Goal: Task Accomplishment & Management: Complete application form

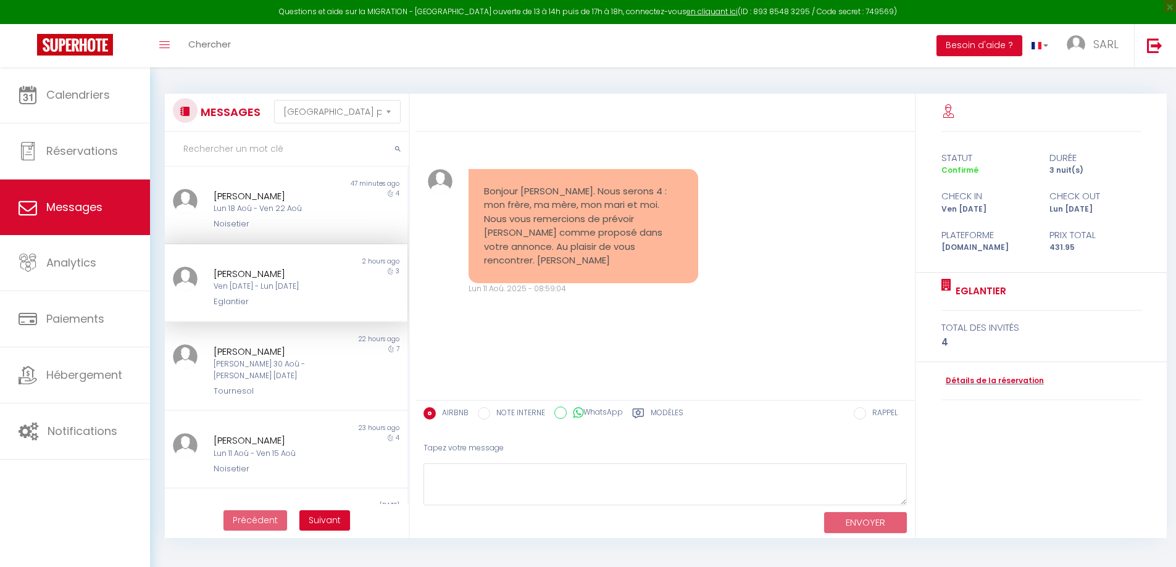
select select "message"
click at [308, 433] on div "[PERSON_NAME]" at bounding box center [276, 440] width 125 height 15
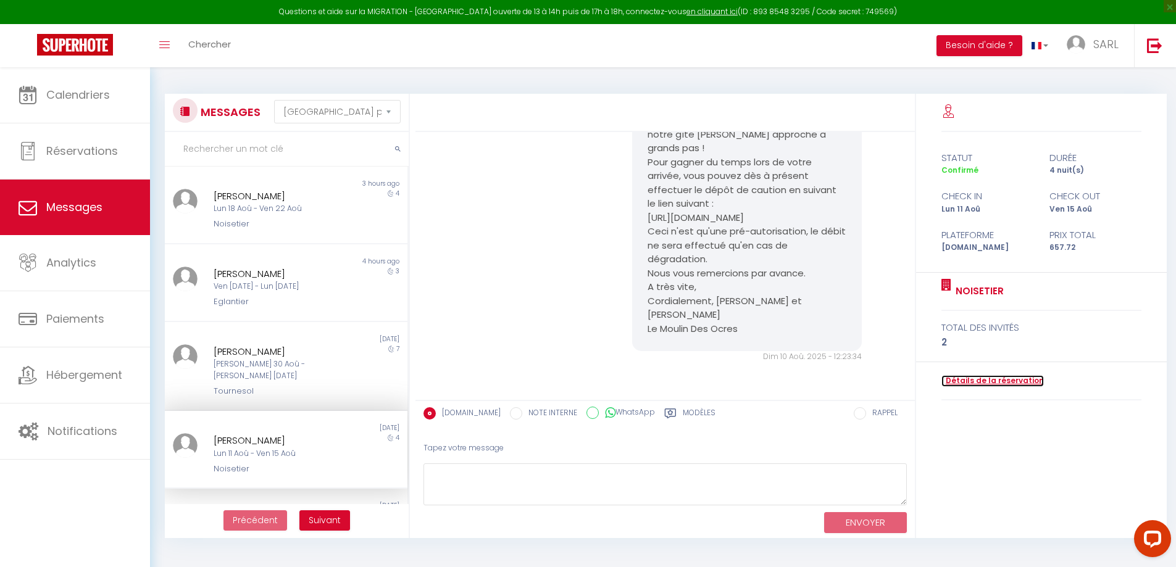
click at [996, 382] on link "Détails de la réservation" at bounding box center [992, 381] width 102 height 12
select select
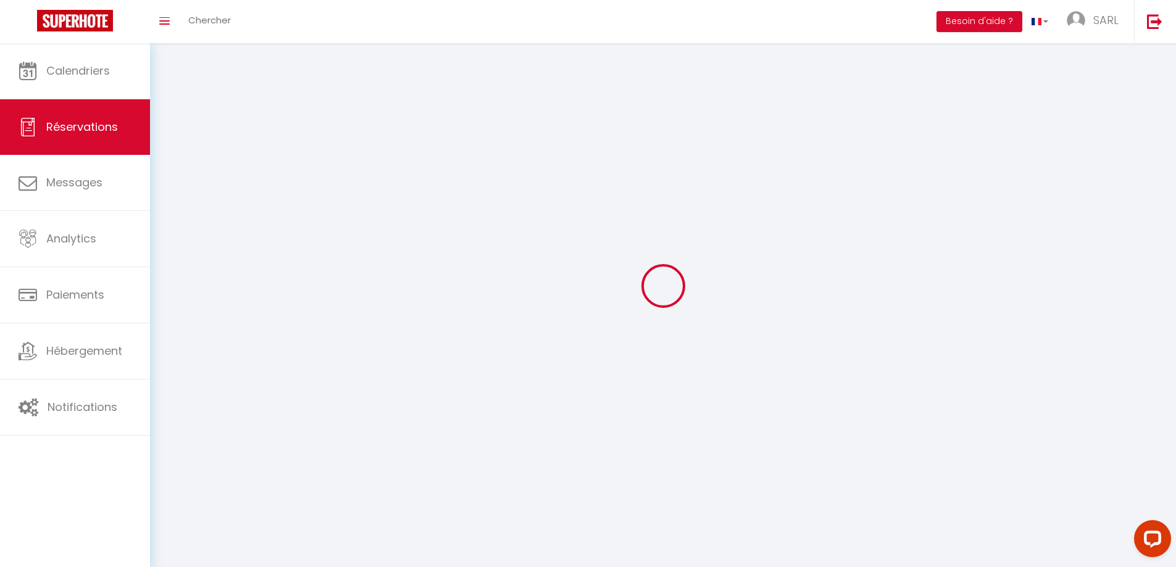
select select
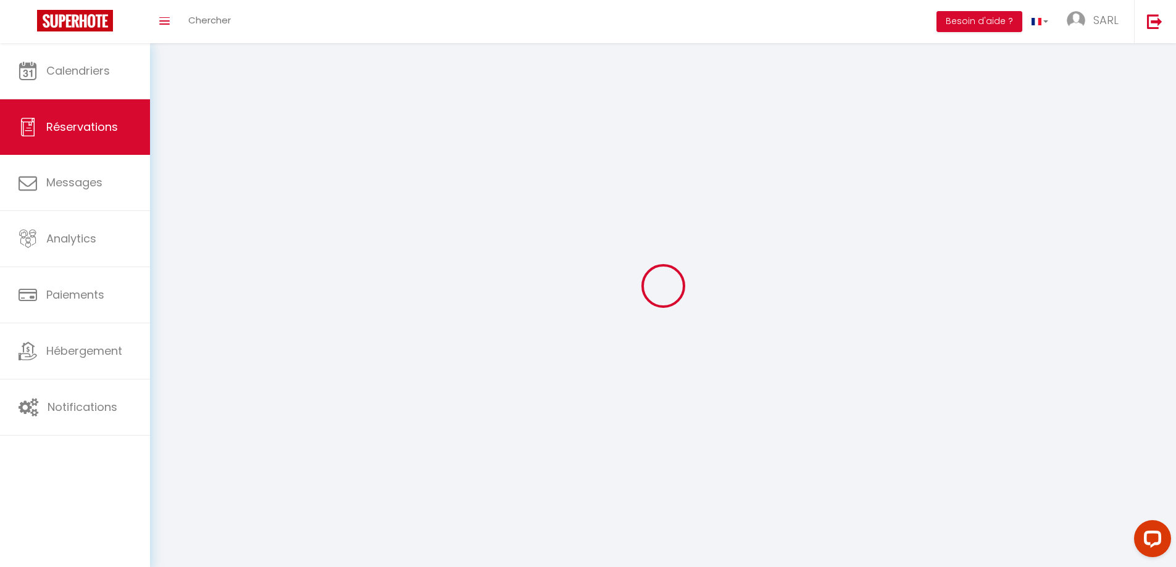
select select
checkbox input "false"
select select
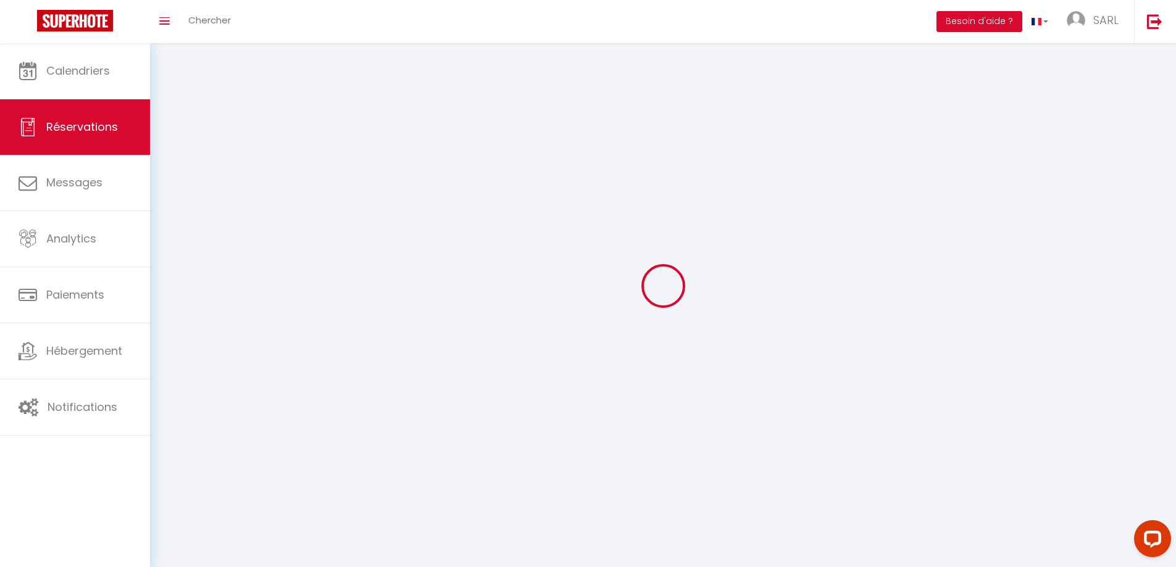
select select
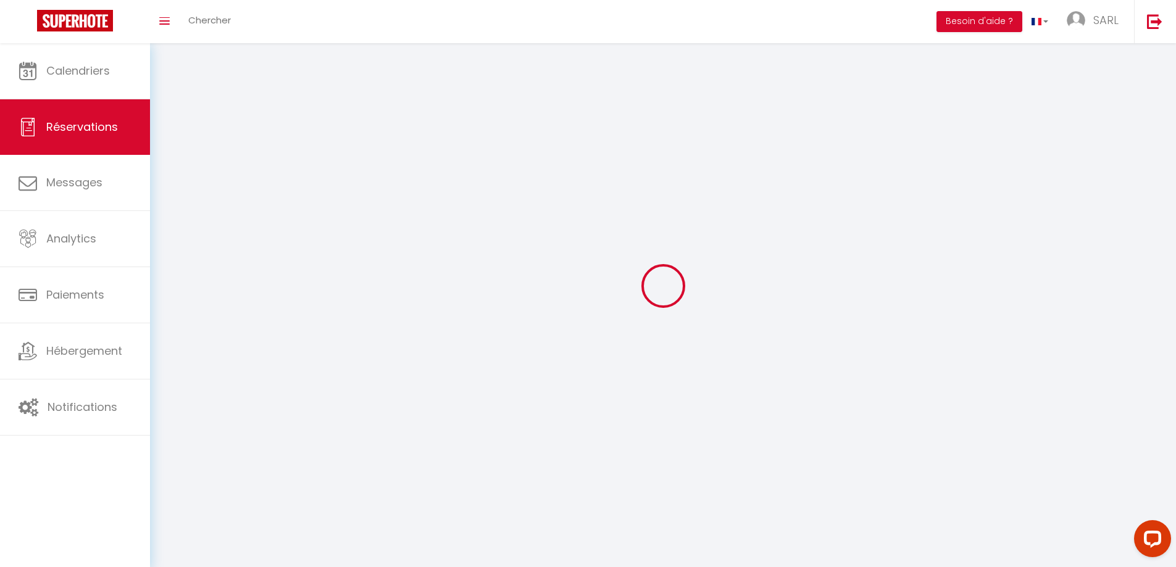
select select
checkbox input "false"
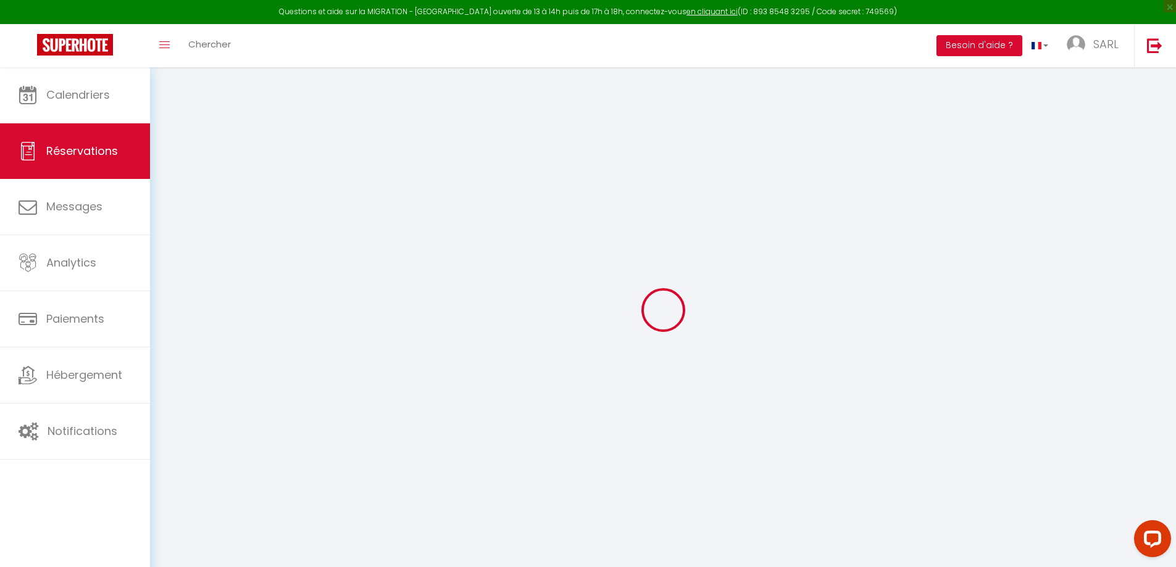
select select
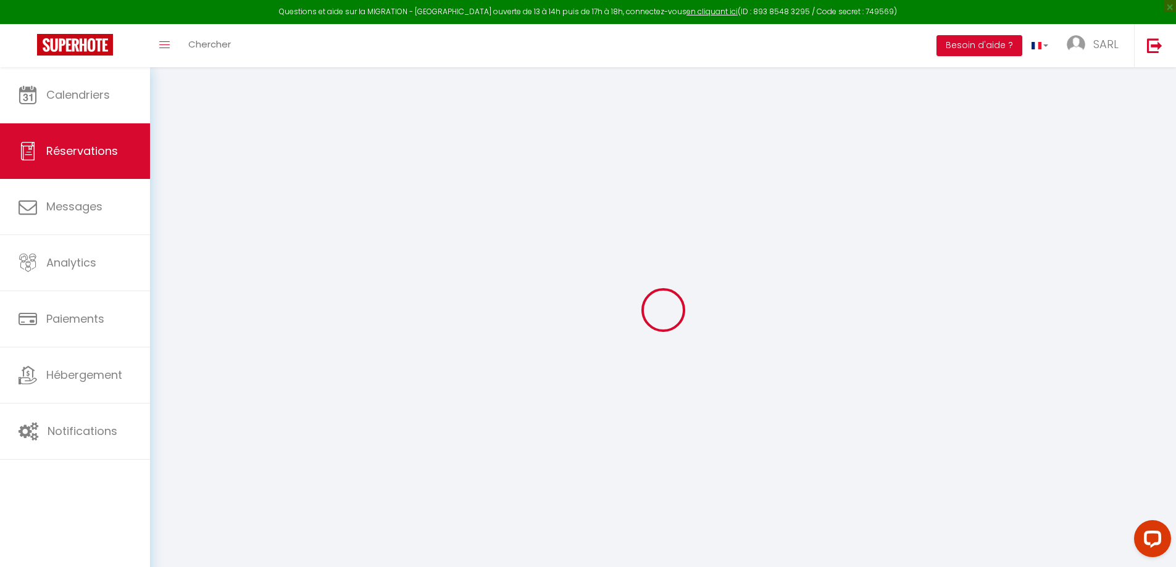
select select
checkbox input "false"
select select
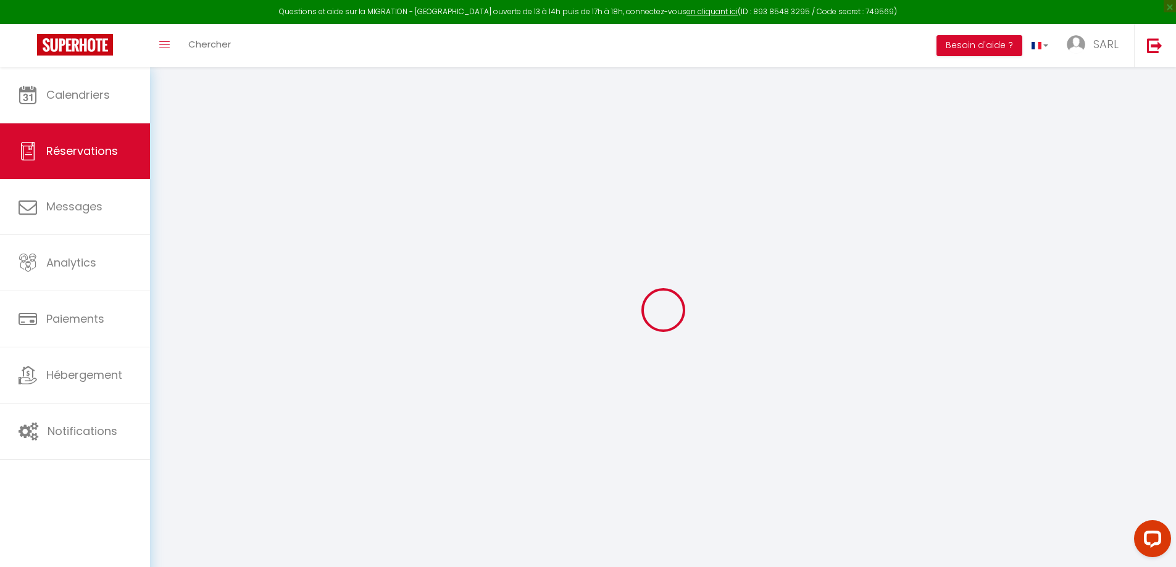
select select
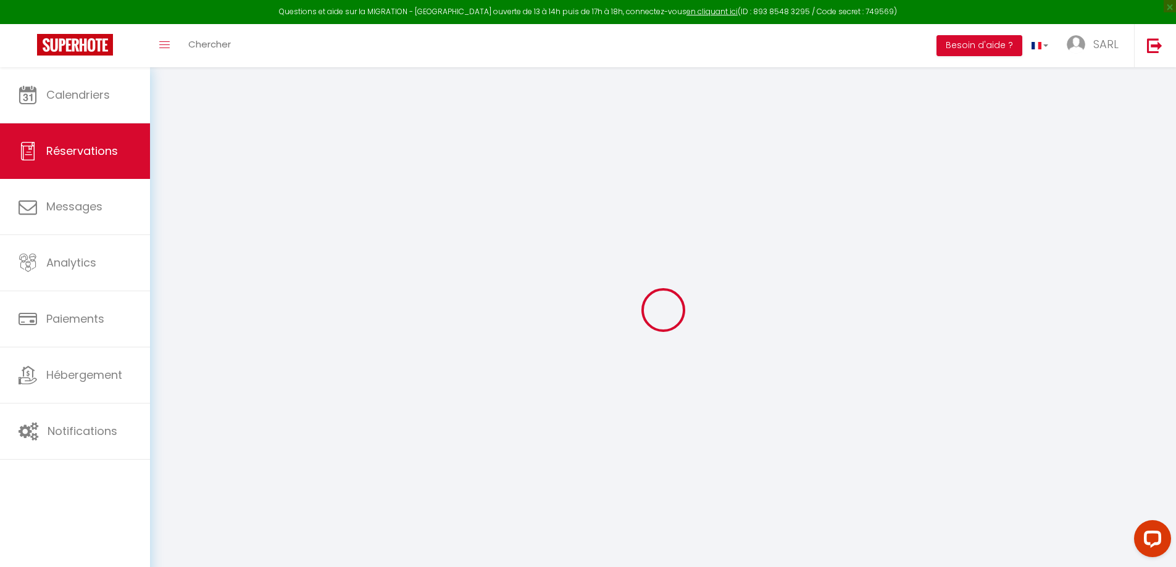
checkbox input "false"
type input "Sandrine"
type input "BRETON"
type input "[EMAIL_ADDRESS][DOMAIN_NAME]"
type input "[PHONE_NUMBER]"
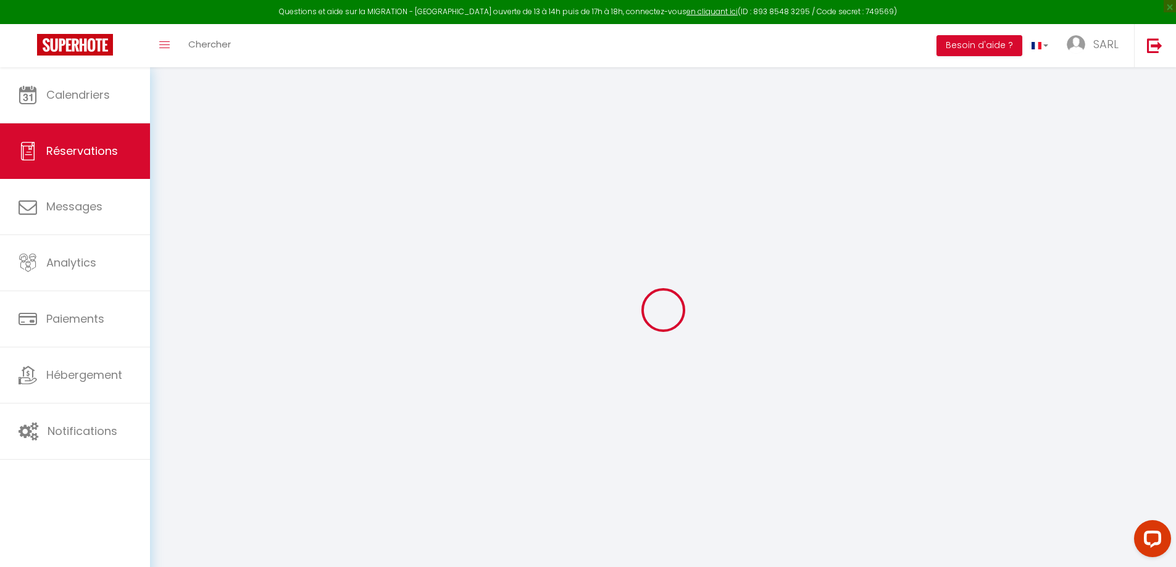
select select "FR"
type input "93.96"
type input "9.21"
select select "59153"
select select "1"
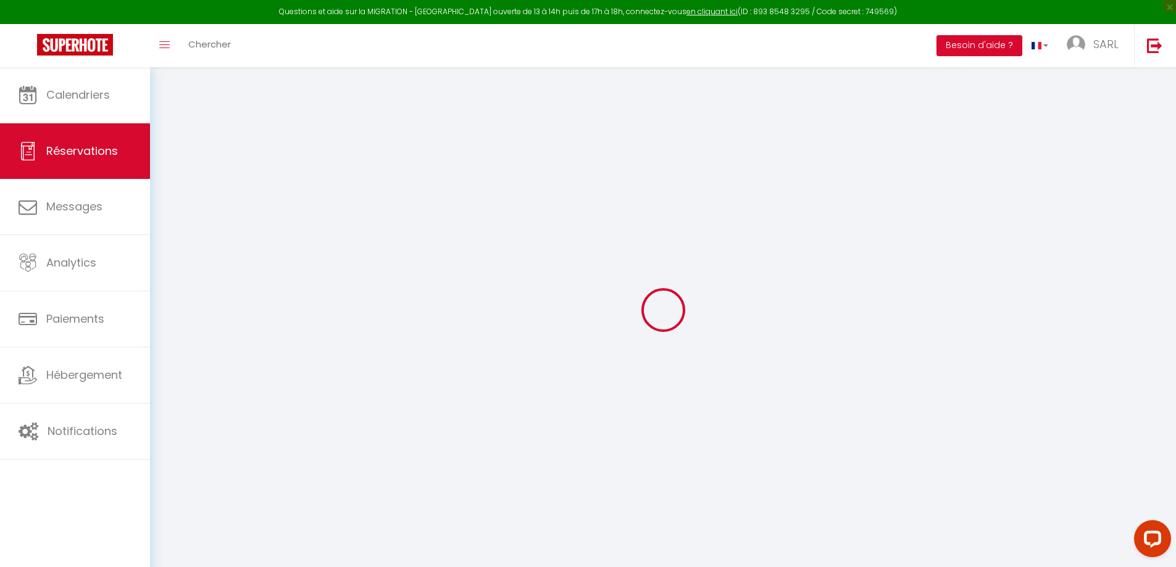
select select
type input "2"
select select "12"
select select
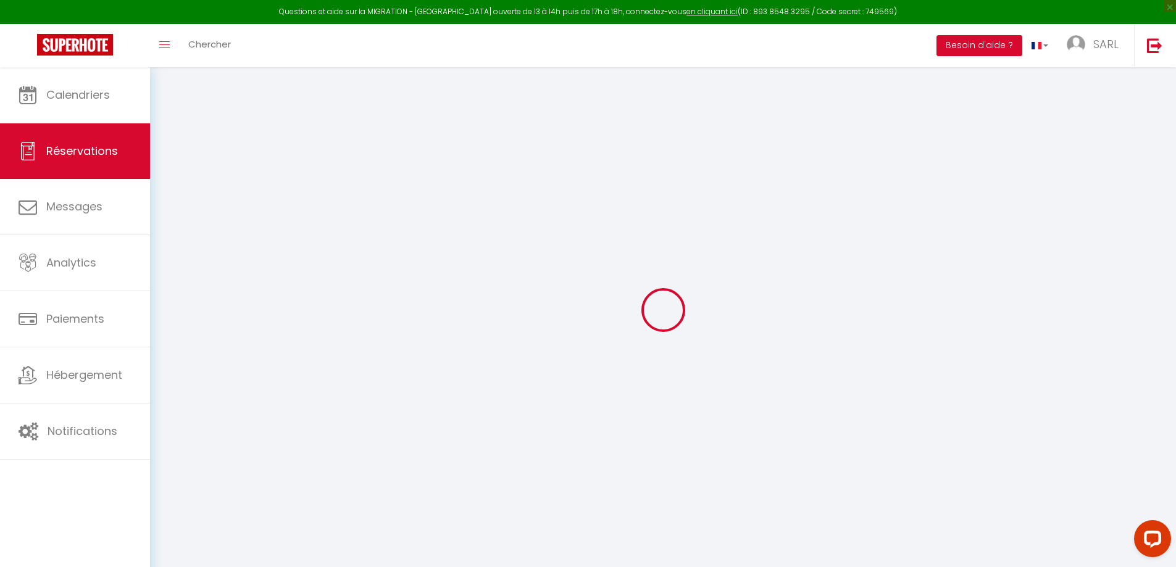
type input "626.4"
checkbox input "false"
type input "0"
select select "2"
type input "0"
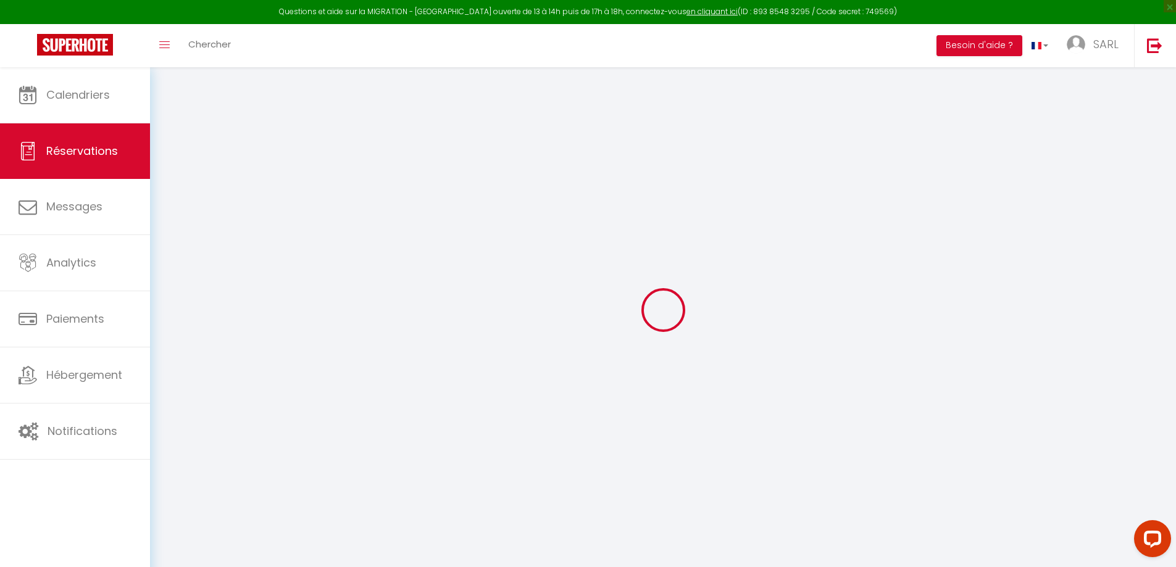
type input "0"
select select
select select "14"
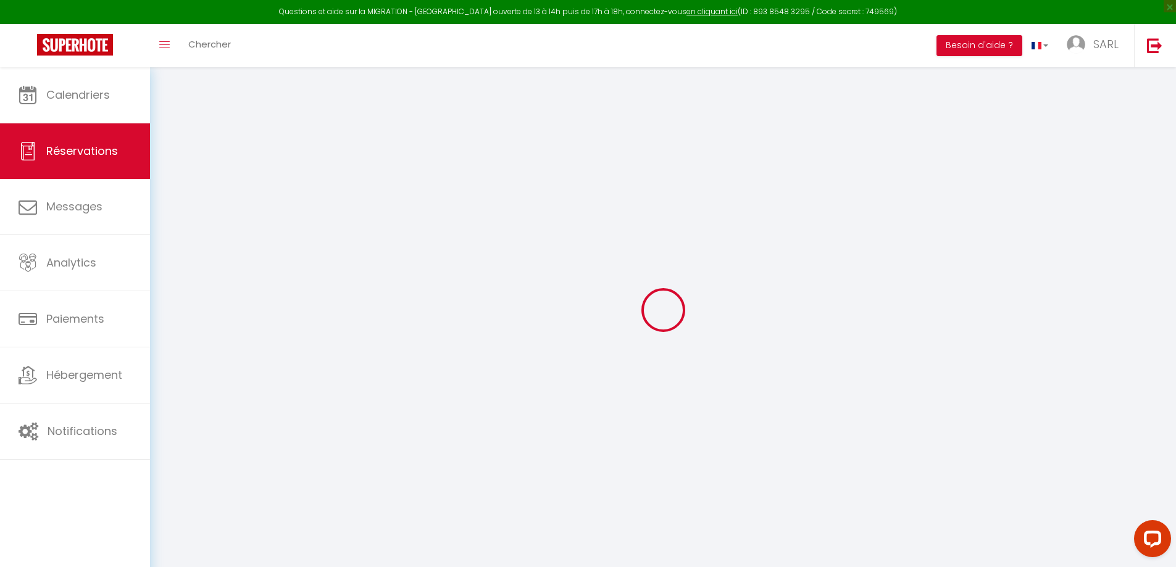
checkbox input "false"
select select
checkbox input "false"
select select
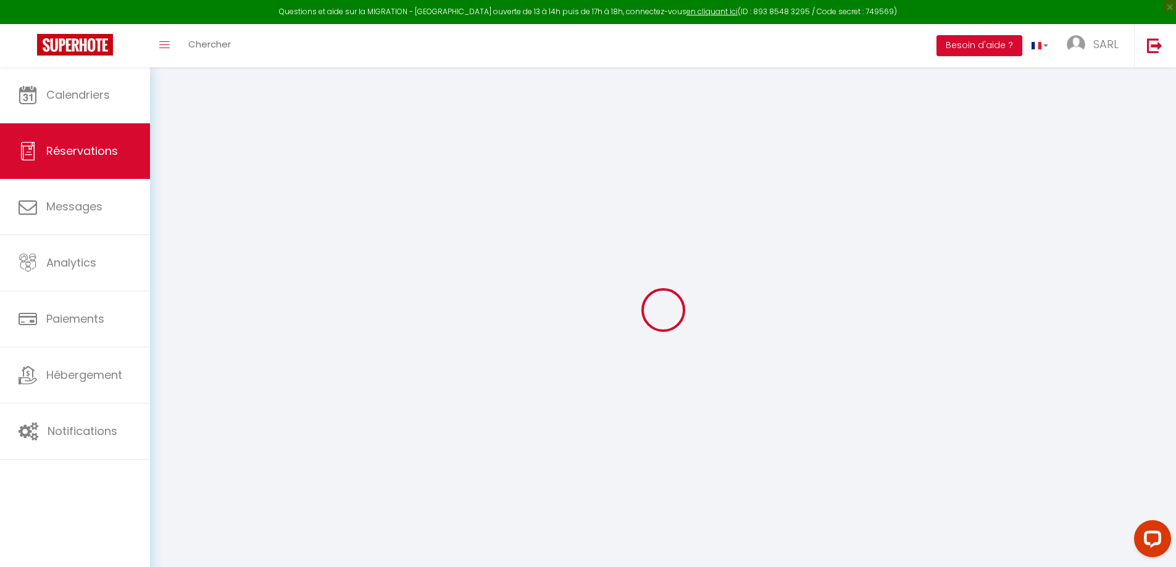
select select
checkbox input "false"
select select
checkbox input "false"
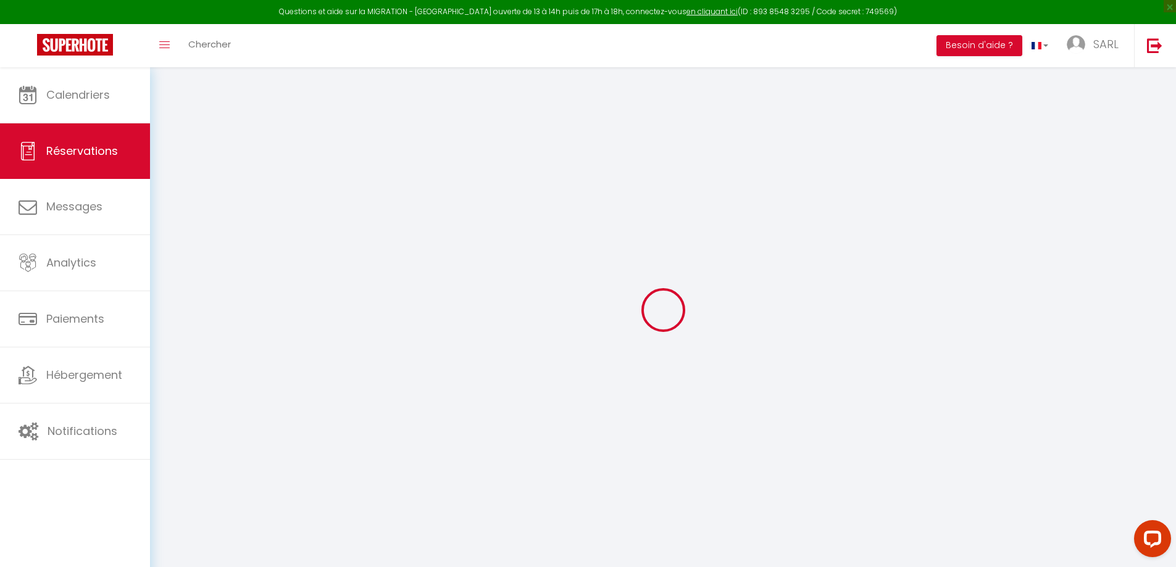
type textarea "** THIS RESERVATION HAS BEEN PRE-PAID ** BOOKING NOTE : Payment charge is EUR 9…"
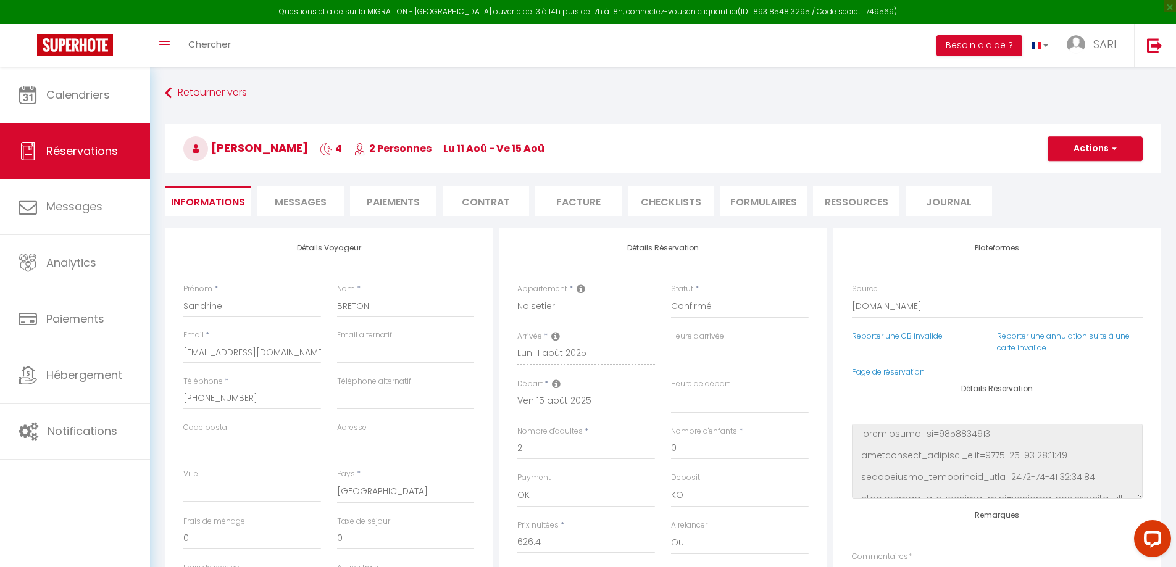
type input "31.32"
select select
checkbox input "false"
select select
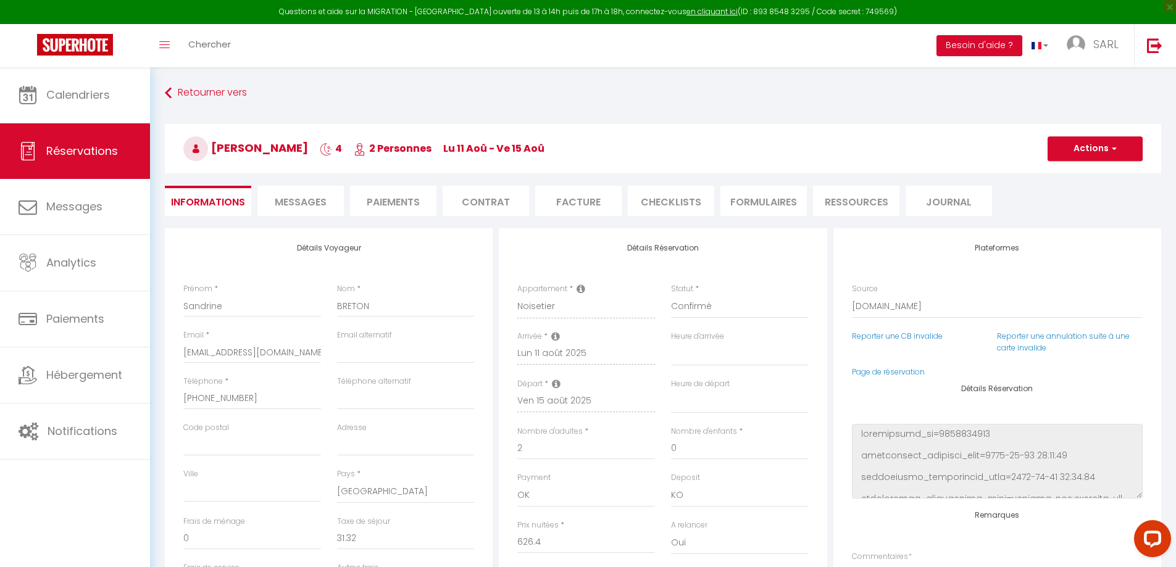
select select
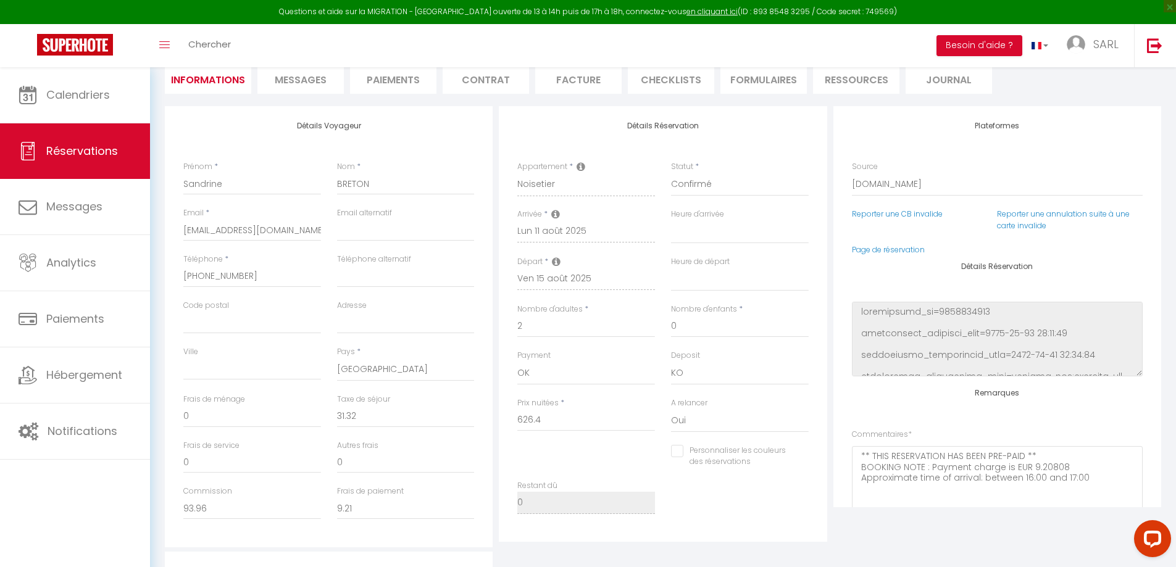
scroll to position [123, 0]
click at [464, 78] on li "Contrat" at bounding box center [486, 77] width 86 height 30
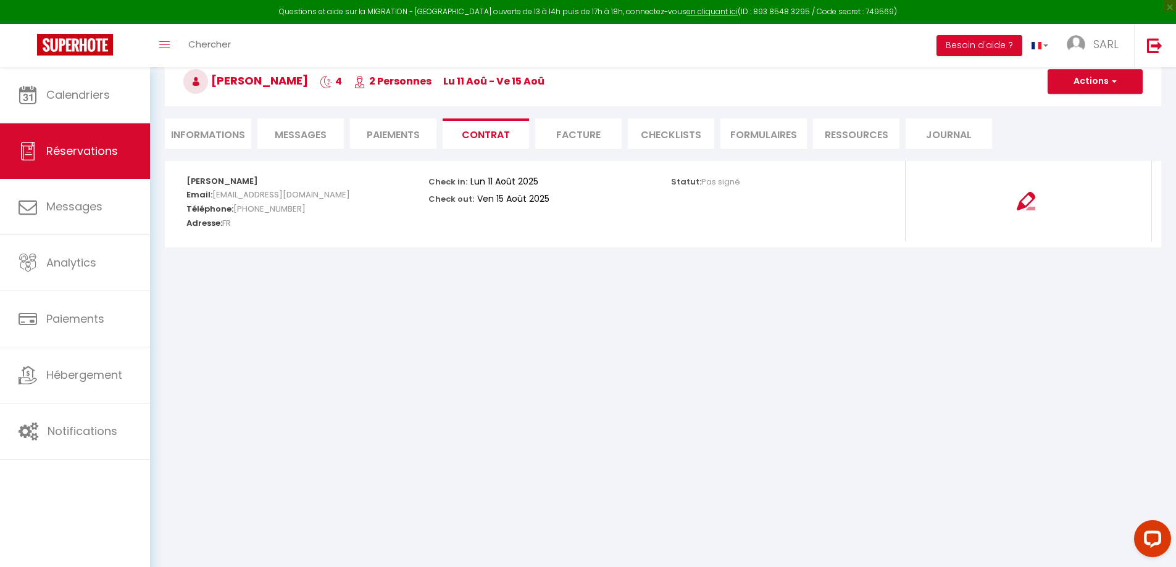
scroll to position [67, 0]
